Goal: Information Seeking & Learning: Find specific fact

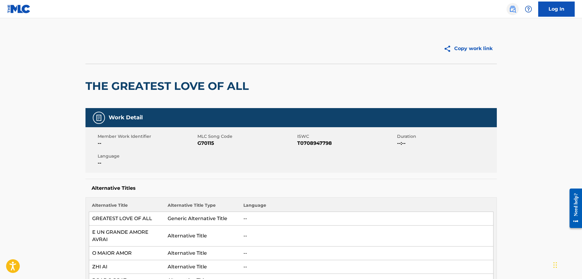
click at [513, 13] on link at bounding box center [512, 9] width 12 height 12
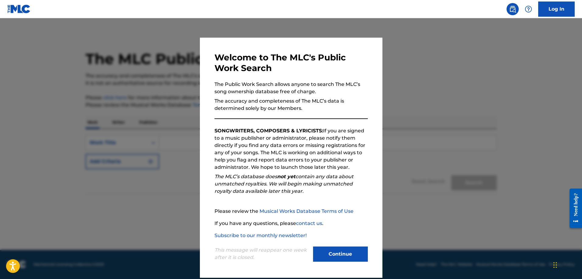
click at [395, 113] on div at bounding box center [291, 157] width 582 height 279
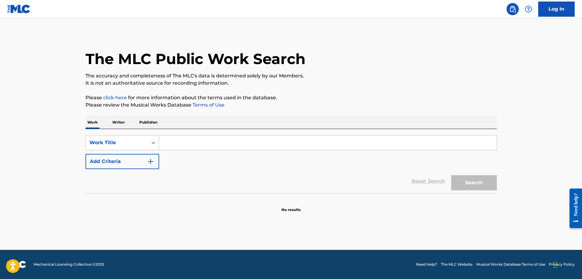
click at [198, 145] on input "Search Form" at bounding box center [327, 143] width 337 height 15
type input "against all odds"
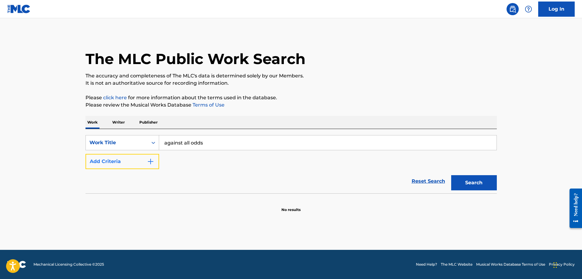
click at [119, 161] on button "Add Criteria" at bounding box center [122, 161] width 74 height 15
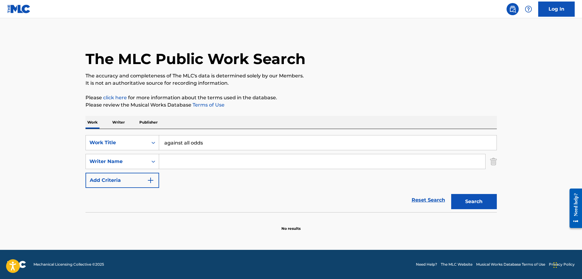
click at [215, 167] on input "Search Form" at bounding box center [322, 161] width 326 height 15
type input "[PERSON_NAME]"
click at [451, 194] on button "Search" at bounding box center [474, 201] width 46 height 15
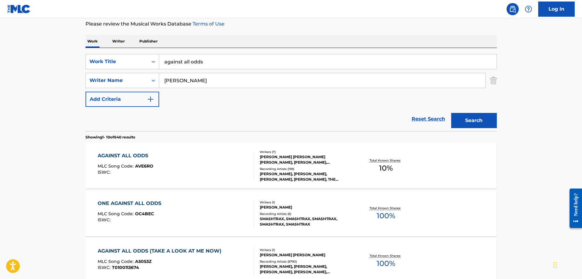
scroll to position [162, 0]
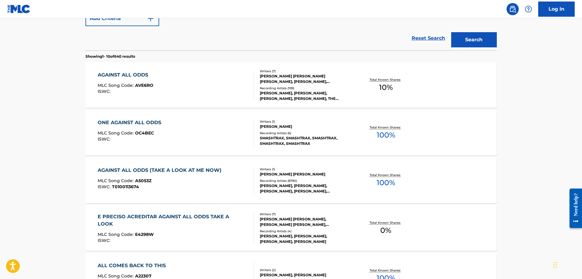
click at [192, 184] on div "MLC Song Code : A5053Z" at bounding box center [161, 182] width 127 height 6
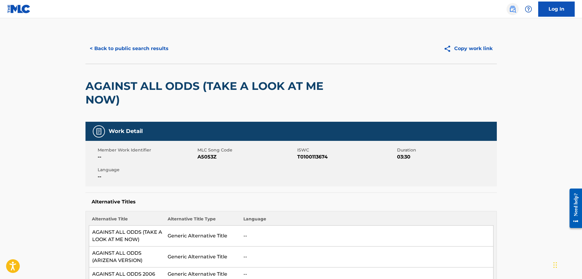
click at [515, 12] on img at bounding box center [512, 8] width 7 height 7
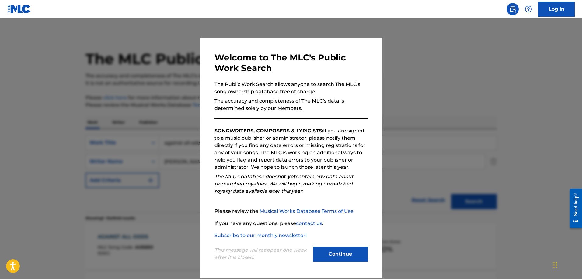
click at [459, 67] on div at bounding box center [291, 157] width 582 height 279
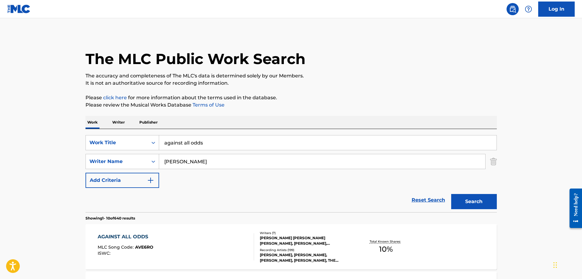
drag, startPoint x: 153, startPoint y: 141, endPoint x: 65, endPoint y: 140, distance: 87.9
click at [87, 140] on div "SearchWithCriteria010b2518-6b05-481f-a979-fe0975cf2629 Work Title against all o…" at bounding box center [290, 142] width 411 height 15
type input "easy lover"
click at [451, 194] on button "Search" at bounding box center [474, 201] width 46 height 15
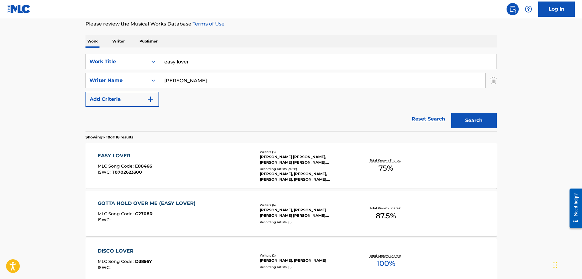
click at [217, 153] on div "EASY LOVER MLC Song Code : E08466 ISWC : T0702623300" at bounding box center [176, 165] width 156 height 27
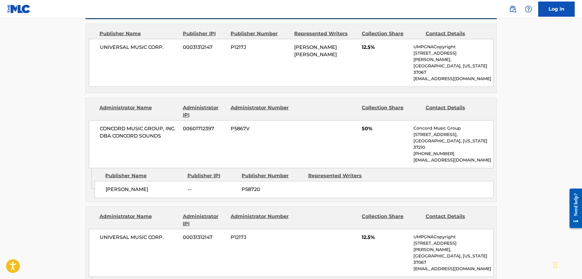
scroll to position [243, 0]
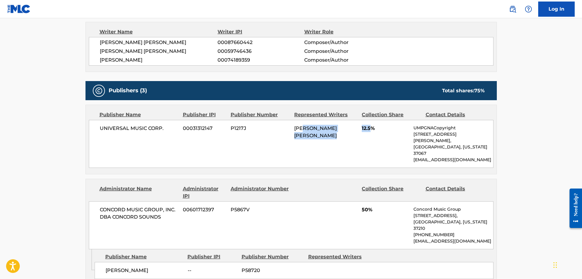
drag, startPoint x: 304, startPoint y: 126, endPoint x: 372, endPoint y: 125, distance: 67.5
click at [372, 125] on div "UNIVERSAL MUSIC CORP. 00031312147 P1217J [PERSON_NAME] [PERSON_NAME] 12.5% UMPG…" at bounding box center [291, 144] width 404 height 48
drag, startPoint x: 143, startPoint y: 58, endPoint x: 81, endPoint y: 60, distance: 62.6
click at [81, 60] on div "< Back to public search results Copy work link EASY LOVER Work Detail Member Wo…" at bounding box center [291, 211] width 426 height 842
copy span "[PERSON_NAME]"
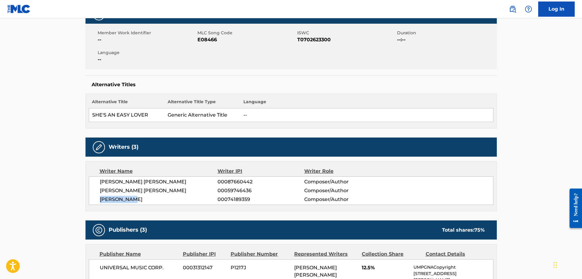
scroll to position [81, 0]
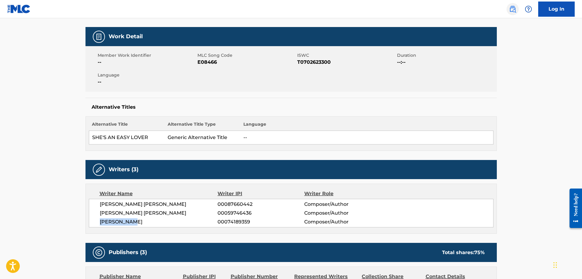
click at [514, 11] on img at bounding box center [512, 8] width 7 height 7
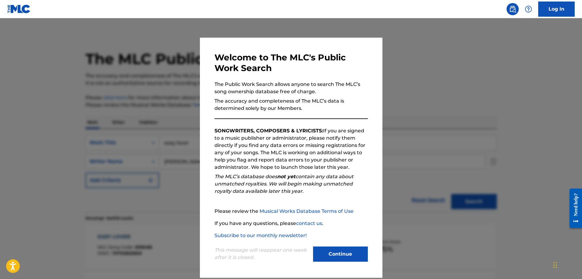
drag, startPoint x: 521, startPoint y: 98, endPoint x: 477, endPoint y: 98, distance: 43.2
click at [521, 99] on div at bounding box center [291, 157] width 582 height 279
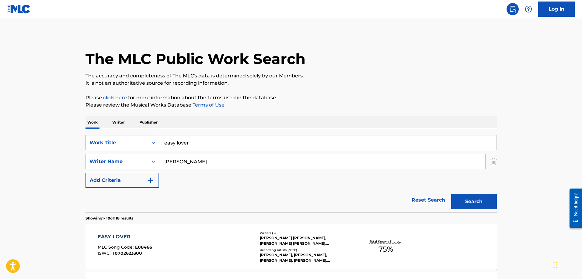
drag, startPoint x: 224, startPoint y: 143, endPoint x: 121, endPoint y: 144, distance: 103.1
click at [137, 144] on div "SearchWithCriteria010b2518-6b05-481f-a979-fe0975cf2629 Work Title easy lover" at bounding box center [290, 142] width 411 height 15
type input "cruel summer"
type input "[PERSON_NAME]"
click at [451, 194] on button "Search" at bounding box center [474, 201] width 46 height 15
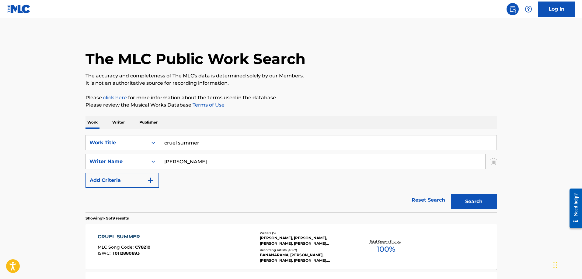
click at [206, 237] on div "CRUEL SUMMER MLC Song Code : C78210 ISWC : T0112880893" at bounding box center [176, 246] width 156 height 27
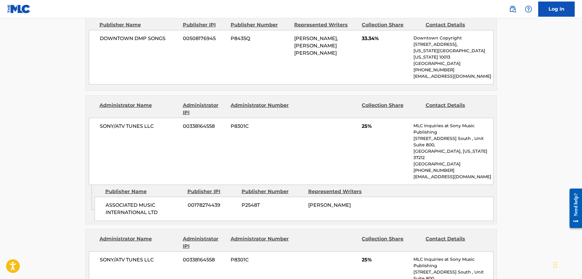
scroll to position [486, 0]
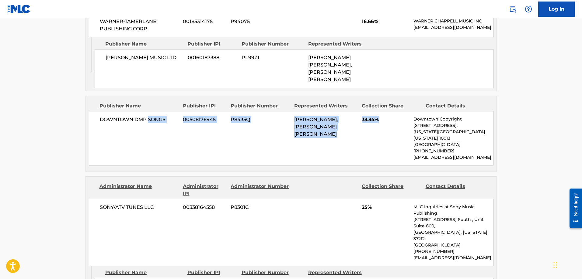
drag, startPoint x: 148, startPoint y: 125, endPoint x: 396, endPoint y: 125, distance: 247.8
click at [396, 125] on div "DOWNTOWN DMP SONGS 00508176945 P8435Q [PERSON_NAME], [PERSON_NAME] [PERSON_NAME…" at bounding box center [291, 138] width 404 height 54
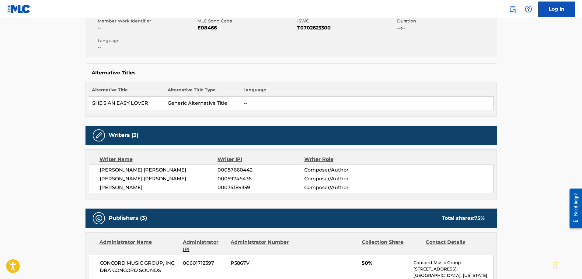
scroll to position [162, 0]
